Goal: Obtain resource: Obtain resource

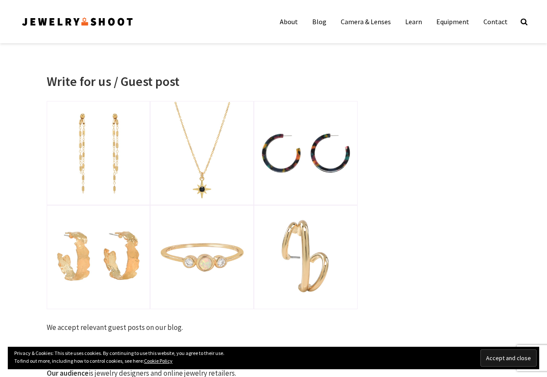
click at [514, 359] on input "Accept and close" at bounding box center [508, 358] width 56 height 17
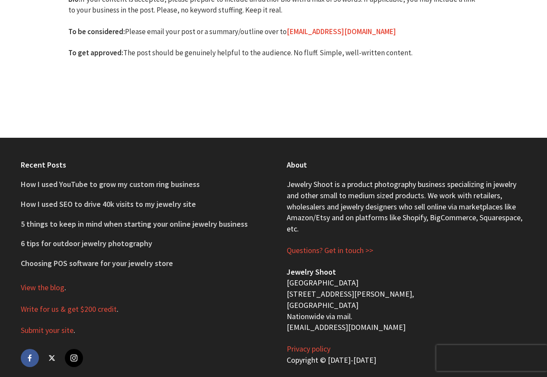
scroll to position [277, 0]
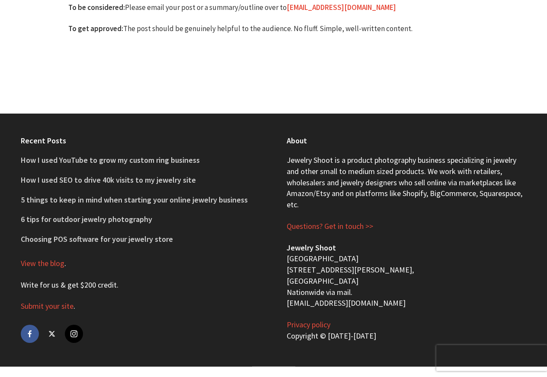
click at [72, 287] on link "Write for us & get $200 credit" at bounding box center [69, 285] width 96 height 10
